Goal: Task Accomplishment & Management: Use online tool/utility

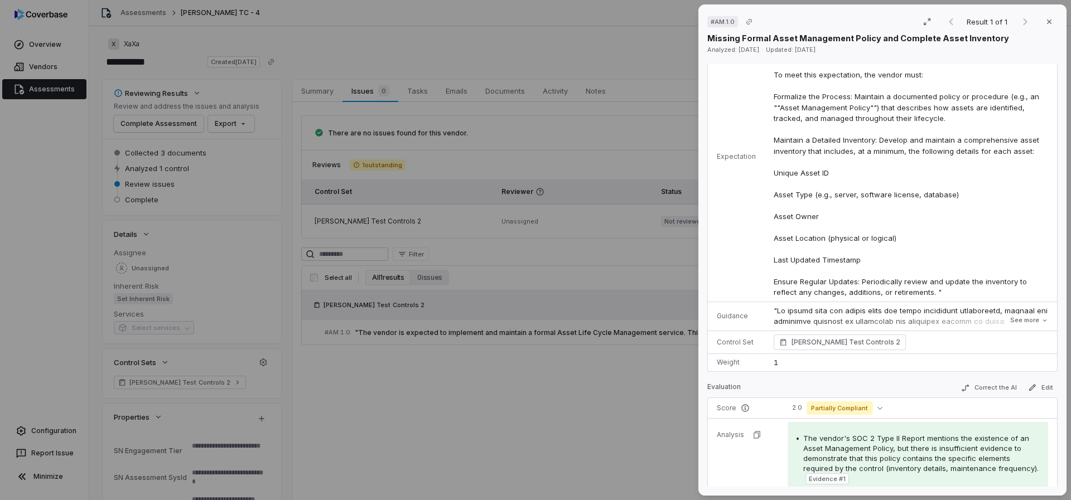
scroll to position [102, 0]
click at [1033, 318] on button "See more" at bounding box center [1029, 320] width 45 height 20
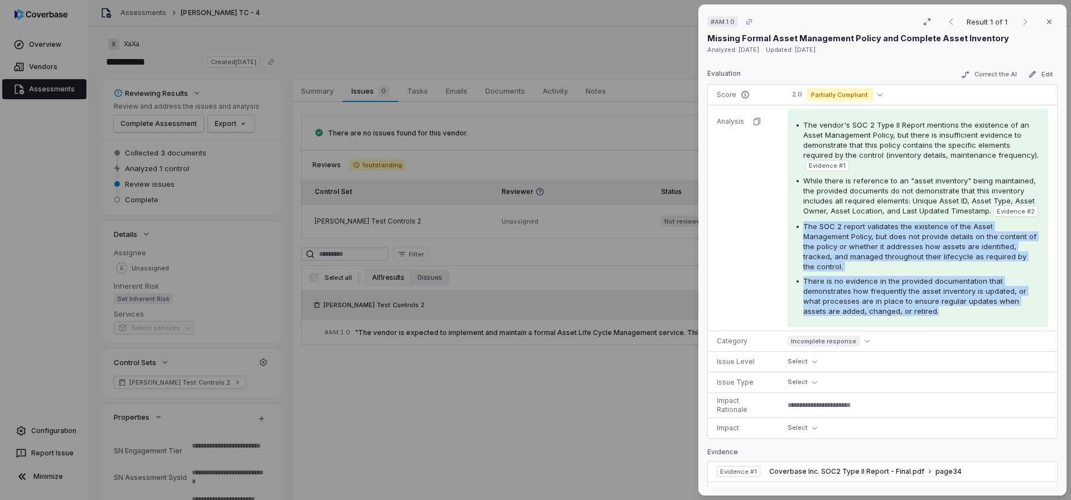
scroll to position [659, 0]
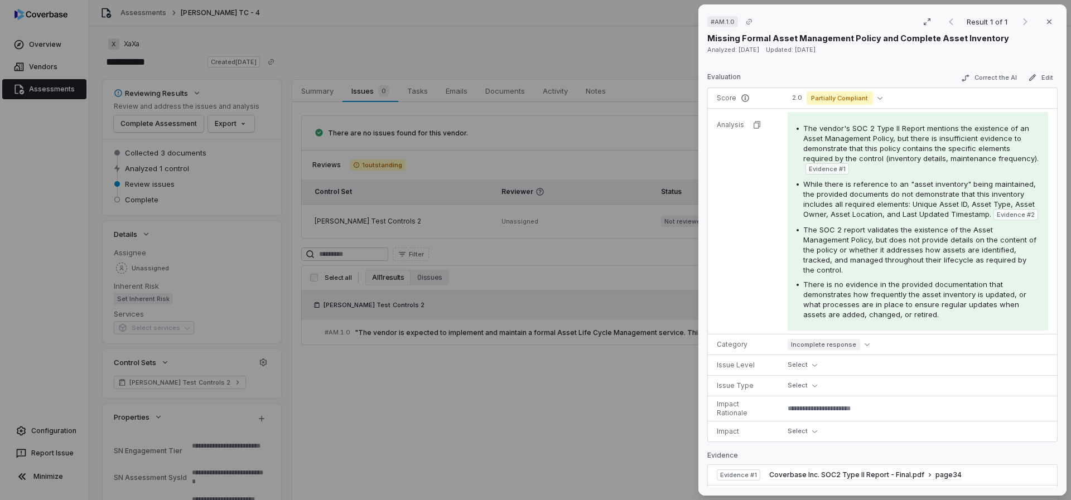
click at [874, 177] on div "The vendor's SOC 2 Type II Report mentions the existence of an Asset Management…" at bounding box center [918, 221] width 243 height 196
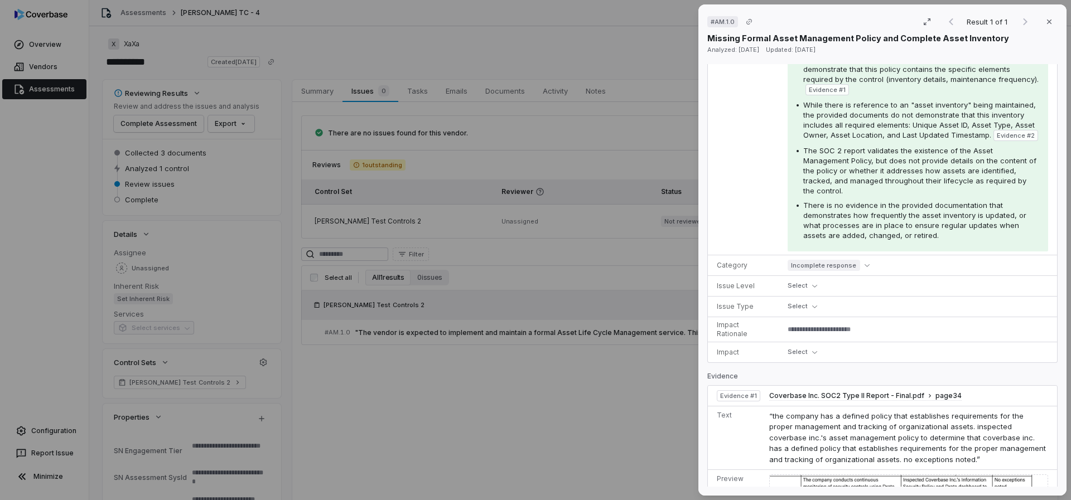
scroll to position [737, 0]
click at [486, 162] on div "# AM.1.0 Result 1 of 1 Close Missing Formal Asset Management Policy and Complet…" at bounding box center [535, 250] width 1071 height 500
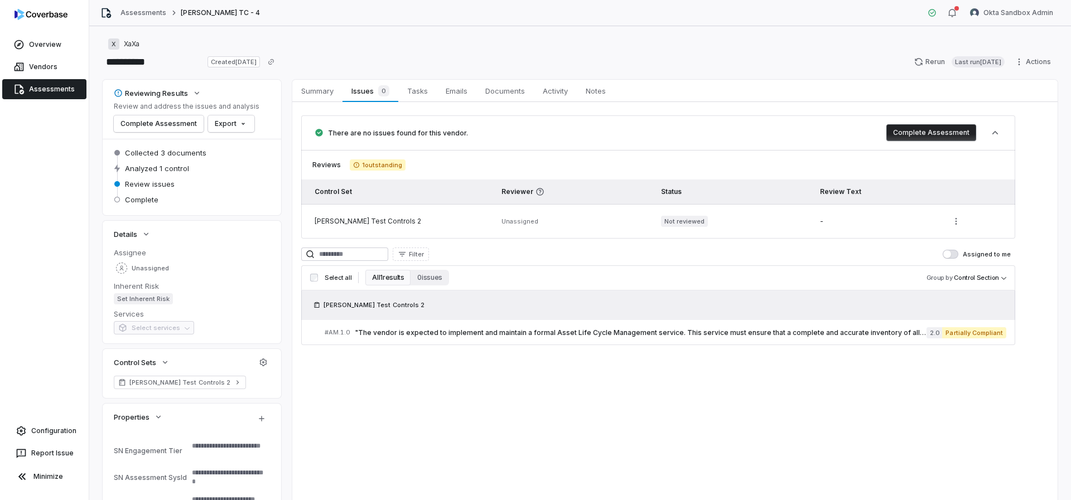
type textarea "*"
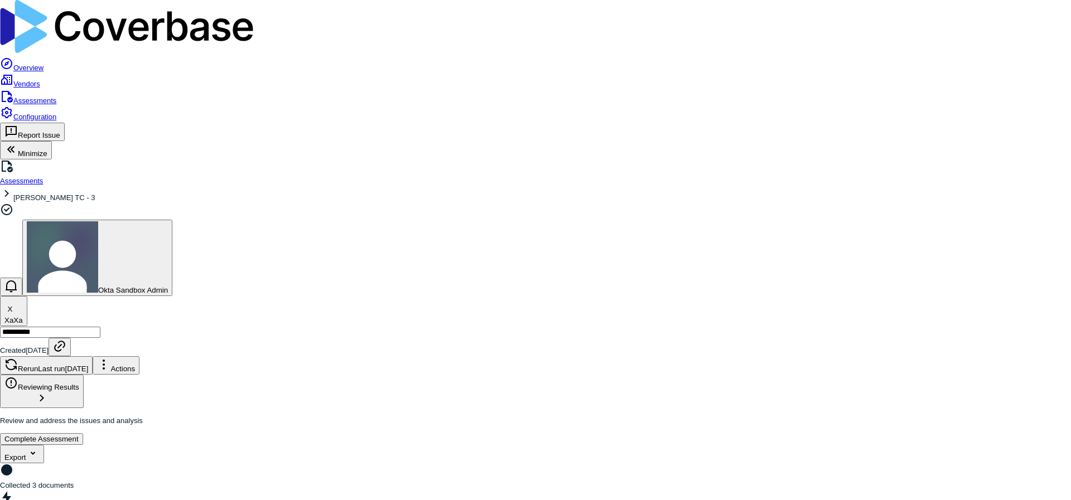
scroll to position [152, 0]
drag, startPoint x: 805, startPoint y: 136, endPoint x: 941, endPoint y: 142, distance: 136.3
drag, startPoint x: 942, startPoint y: 146, endPoint x: 800, endPoint y: 136, distance: 142.6
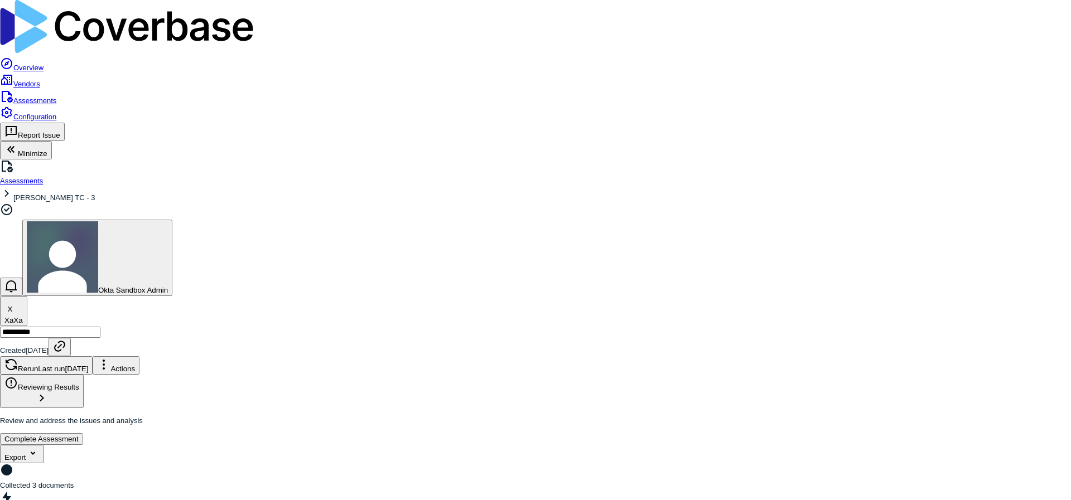
drag, startPoint x: 880, startPoint y: 154, endPoint x: 885, endPoint y: 181, distance: 27.8
type textarea "*"
